Goal: Information Seeking & Learning: Understand process/instructions

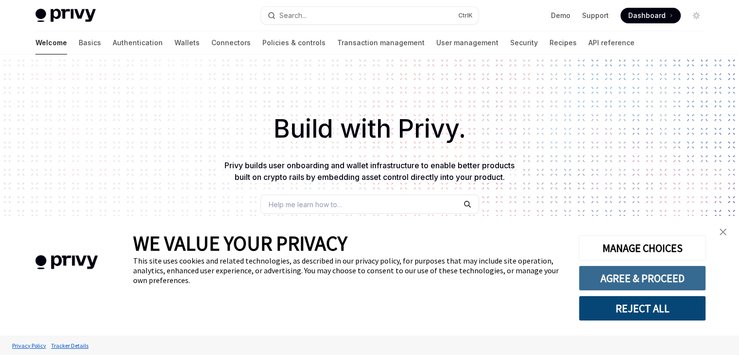
click at [657, 271] on button "AGREE & PROCEED" at bounding box center [641, 277] width 127 height 25
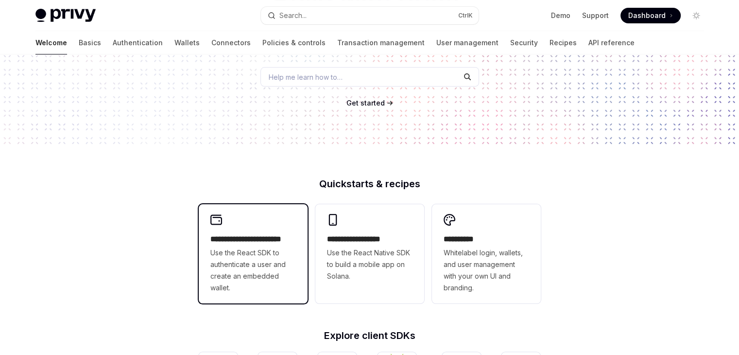
click at [251, 236] on h2 "**********" at bounding box center [252, 239] width 85 height 12
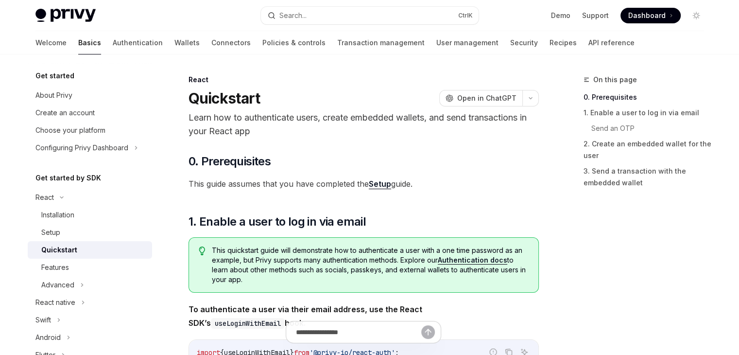
drag, startPoint x: 737, startPoint y: 39, endPoint x: 738, endPoint y: 51, distance: 11.7
click at [738, 51] on div at bounding box center [369, 27] width 739 height 54
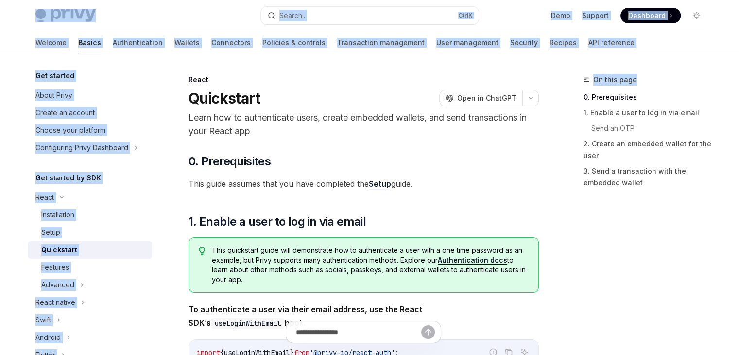
drag, startPoint x: 738, startPoint y: 51, endPoint x: 738, endPoint y: 64, distance: 13.1
click at [738, 64] on html "Privy Docs home page Search... Ctrl K Demo Support Dashboard Dashboard Search..…" at bounding box center [369, 177] width 739 height 355
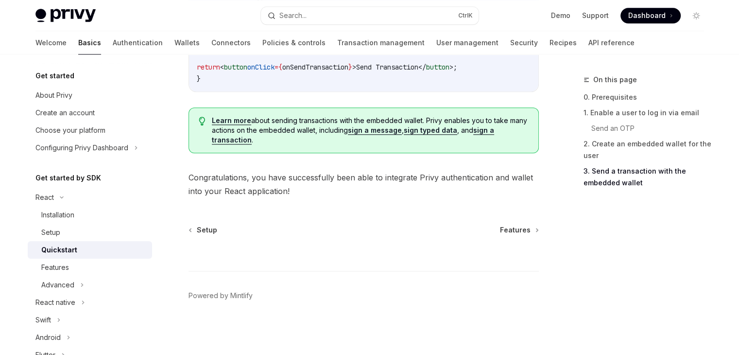
scroll to position [826, 0]
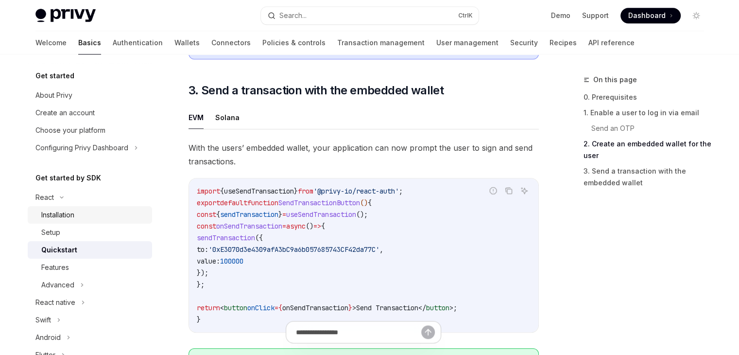
click at [50, 212] on div "Installation" at bounding box center [57, 215] width 33 height 12
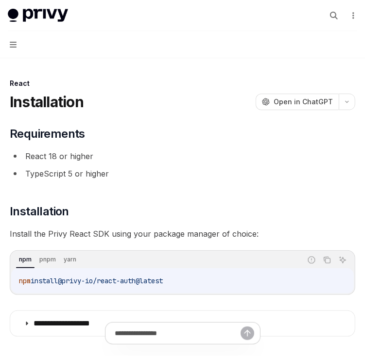
click at [237, 72] on div "**********" at bounding box center [182, 247] width 349 height 494
click at [328, 259] on icon "Copy the contents from the code block" at bounding box center [327, 261] width 5 height 5
click at [237, 223] on div "**********" at bounding box center [182, 231] width 345 height 211
click at [105, 226] on div "**********" at bounding box center [182, 231] width 345 height 211
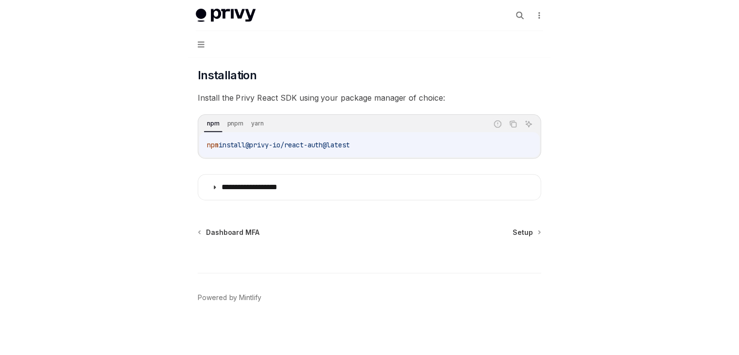
scroll to position [117, 0]
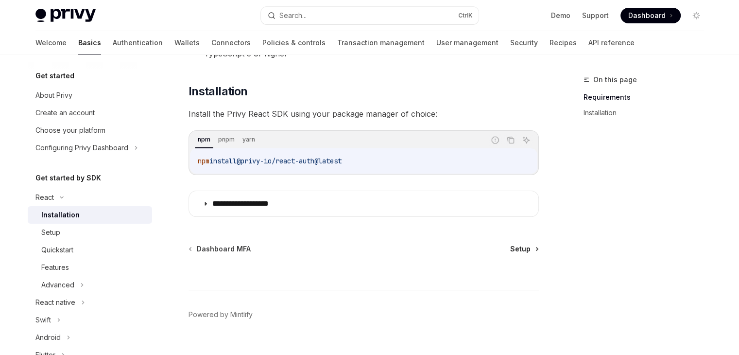
click at [521, 247] on span "Setup" at bounding box center [520, 249] width 20 height 10
type textarea "*"
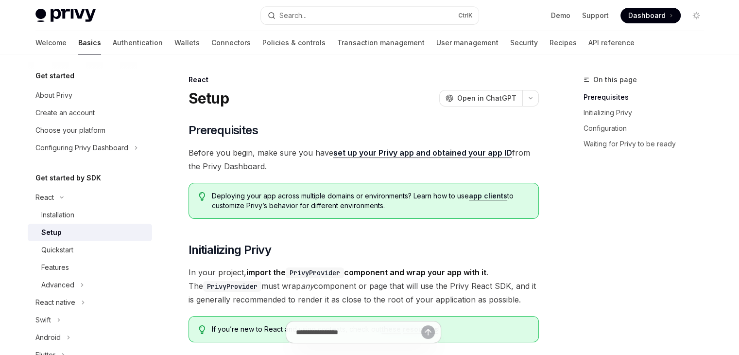
click at [521, 247] on h2 "​ Initializing Privy" at bounding box center [363, 250] width 350 height 16
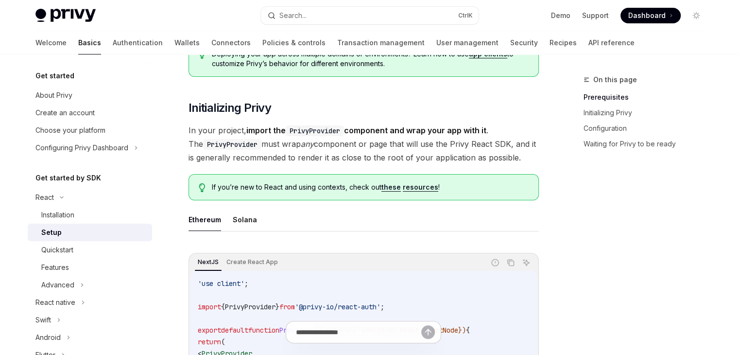
scroll to position [97, 0]
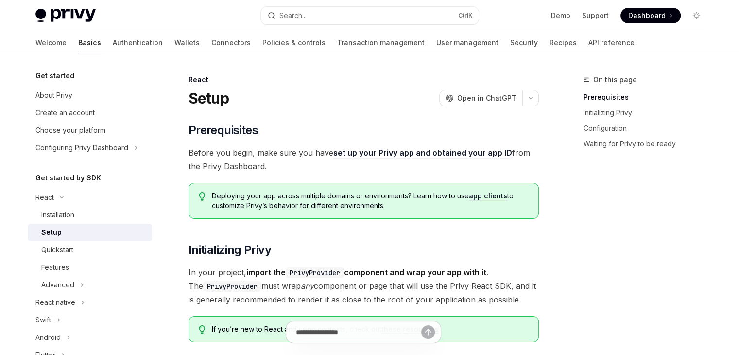
drag, startPoint x: 0, startPoint y: 0, endPoint x: 667, endPoint y: 21, distance: 667.2
click at [667, 21] on span at bounding box center [650, 16] width 60 height 16
click at [620, 8] on link "Dashboard" at bounding box center [650, 16] width 60 height 16
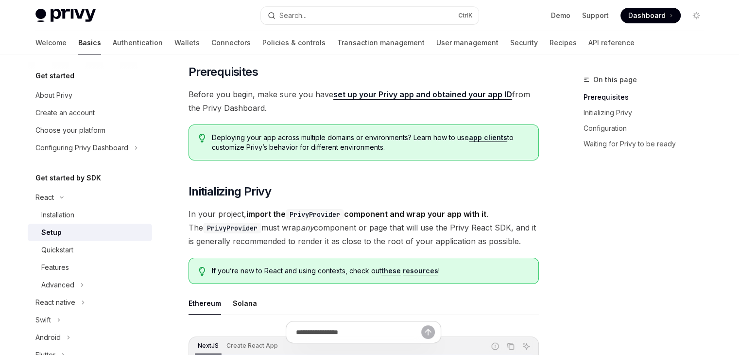
scroll to position [78, 0]
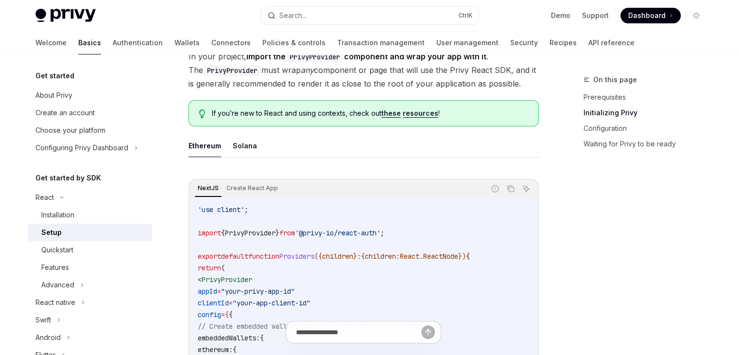
scroll to position [233, 0]
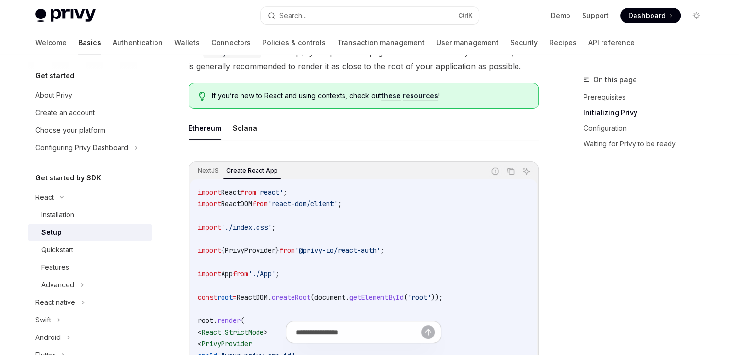
click at [302, 175] on div "NextJS Create React App" at bounding box center [337, 171] width 295 height 17
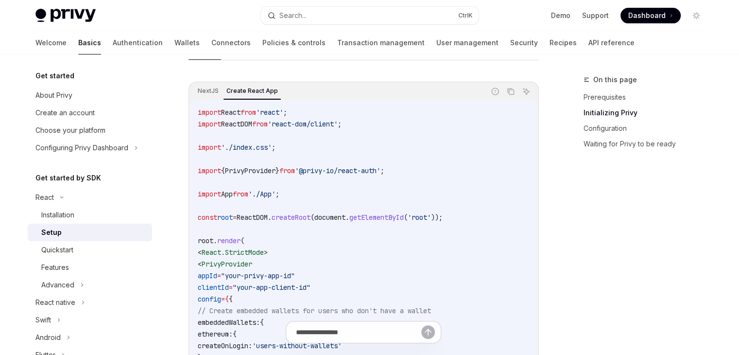
scroll to position [389, 0]
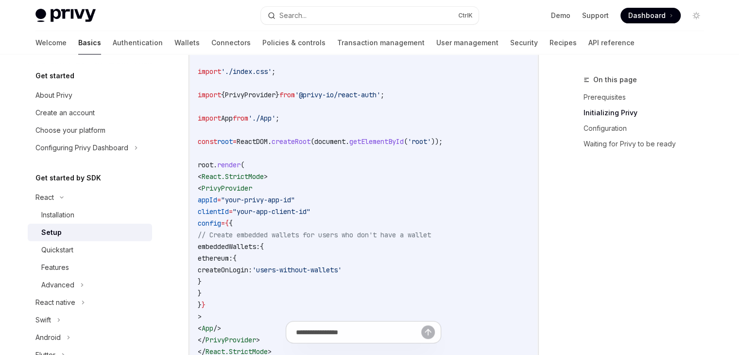
click at [334, 181] on code "import React from 'react' ; import ReactDOM from 'react-dom/client' ; import '.…" at bounding box center [364, 200] width 332 height 338
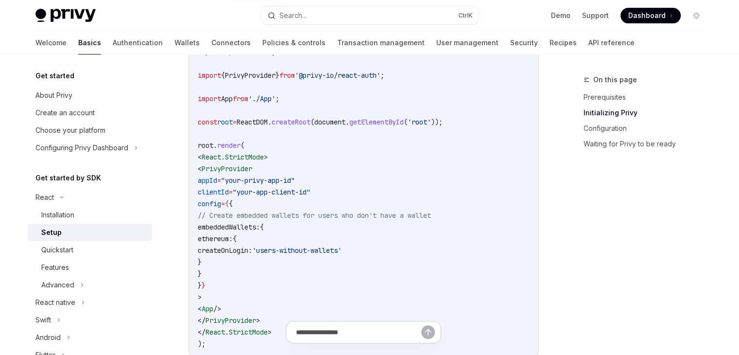
scroll to position [408, 0]
click at [508, 114] on code "import React from 'react' ; import ReactDOM from 'react-dom/client' ; import '.…" at bounding box center [364, 180] width 332 height 338
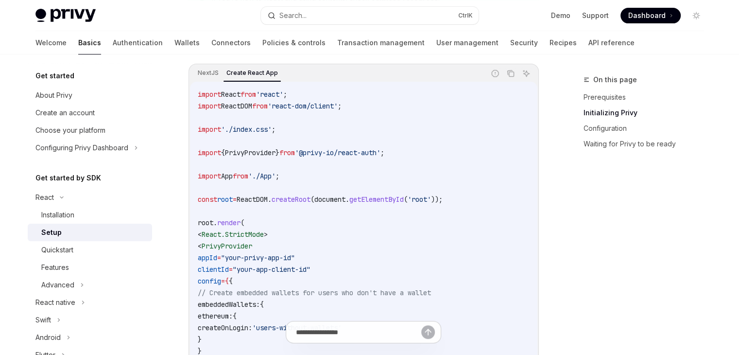
scroll to position [272, 0]
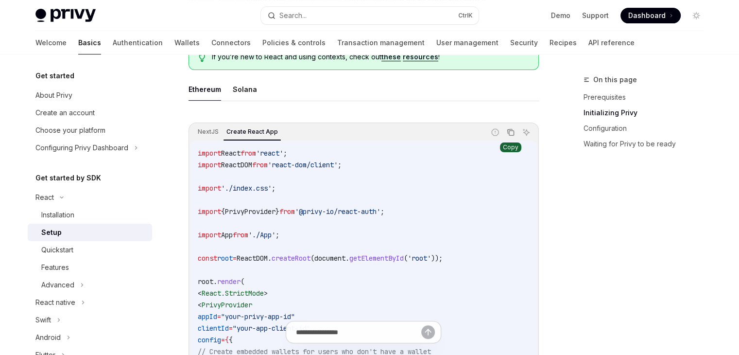
click at [507, 135] on icon "Copy the contents from the code block" at bounding box center [511, 132] width 8 height 8
click at [494, 189] on code "import React from 'react' ; import ReactDOM from 'react-dom/client' ; import '.…" at bounding box center [364, 316] width 332 height 338
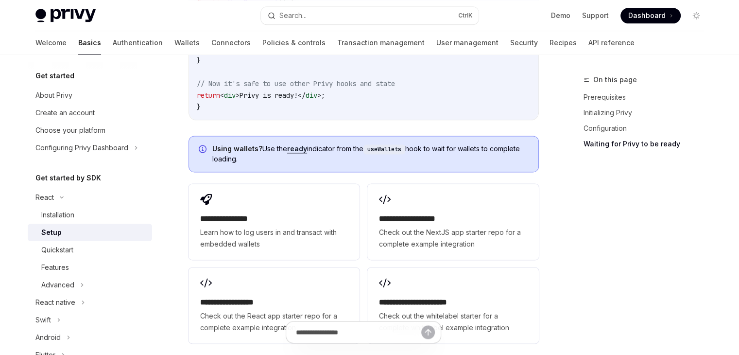
scroll to position [1302, 0]
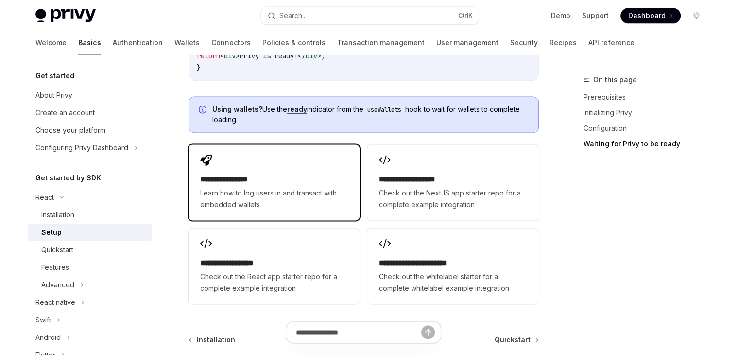
click at [308, 187] on span "Learn how to log users in and transact with embedded wallets" at bounding box center [274, 198] width 148 height 23
type textarea "*"
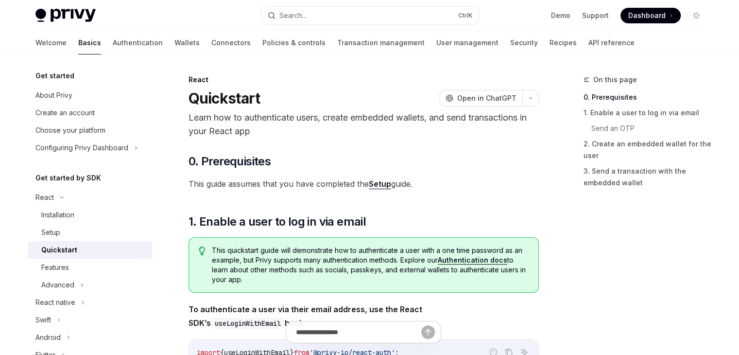
click at [308, 186] on span "This guide assumes that you have completed the Setup guide." at bounding box center [363, 184] width 350 height 14
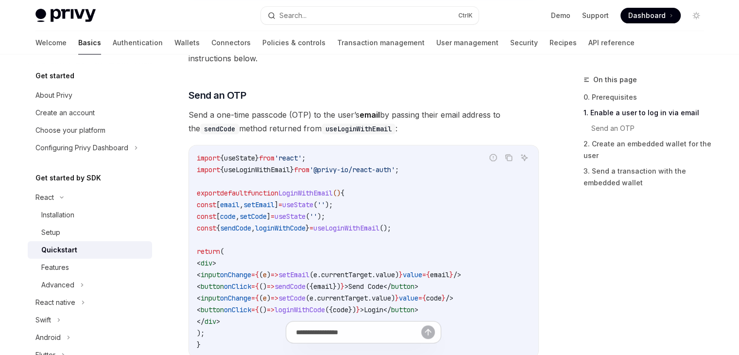
scroll to position [408, 0]
